Goal: Find specific page/section: Find specific page/section

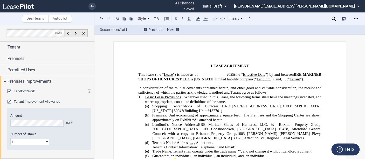
scroll to position [99, 0]
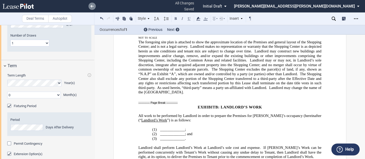
click at [92, 5] on icon at bounding box center [92, 6] width 3 height 3
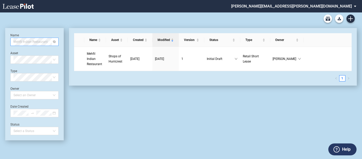
click at [53, 42] on span "Mehfil Indian Restaurant" at bounding box center [34, 42] width 42 height 8
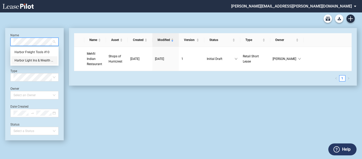
click at [37, 61] on div "Harbor Light Ins & Wealth Advi" at bounding box center [35, 60] width 40 height 5
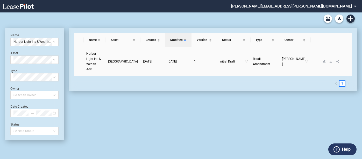
click at [95, 61] on link "Harbor Light Ins & Wealth Advi" at bounding box center [94, 61] width 17 height 21
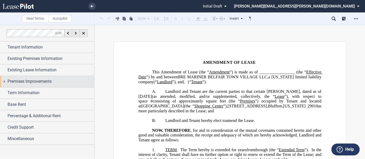
click at [27, 81] on span "Premises Improvements" at bounding box center [30, 81] width 44 height 6
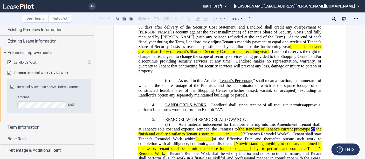
scroll to position [519, 0]
